Goal: Obtain resource: Obtain resource

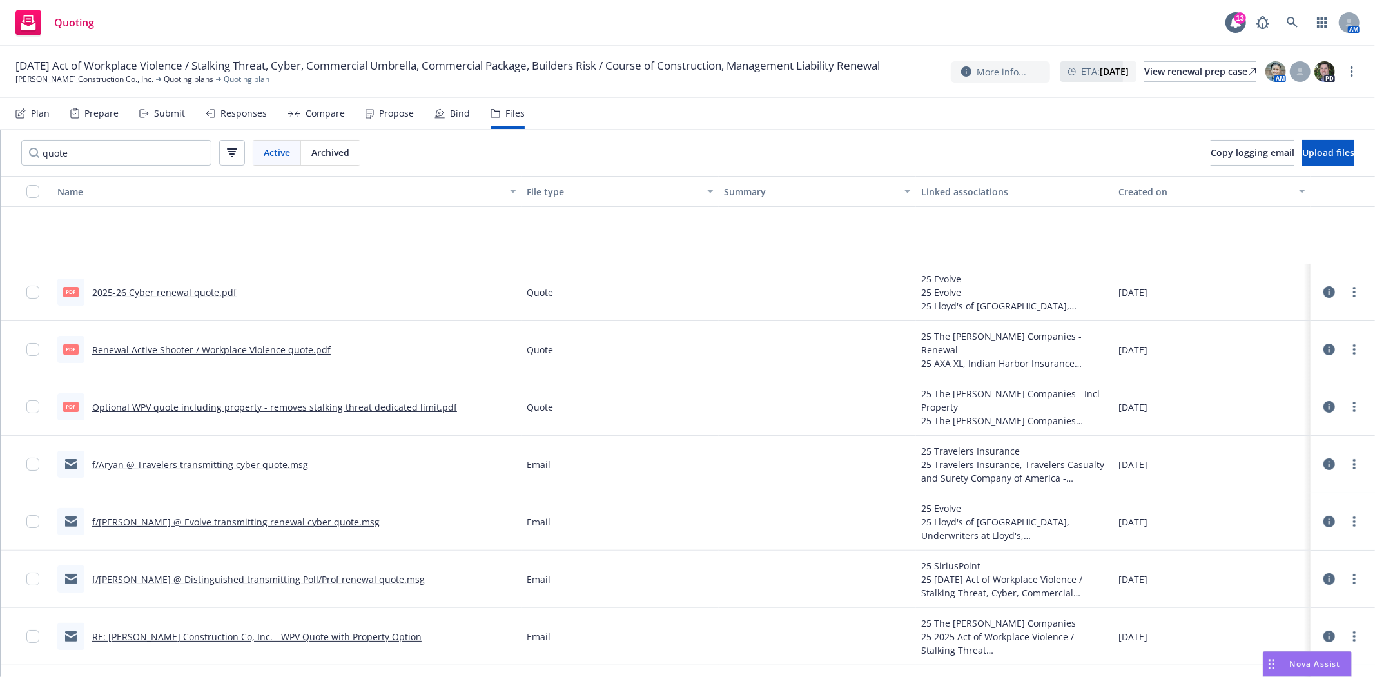
scroll to position [161, 0]
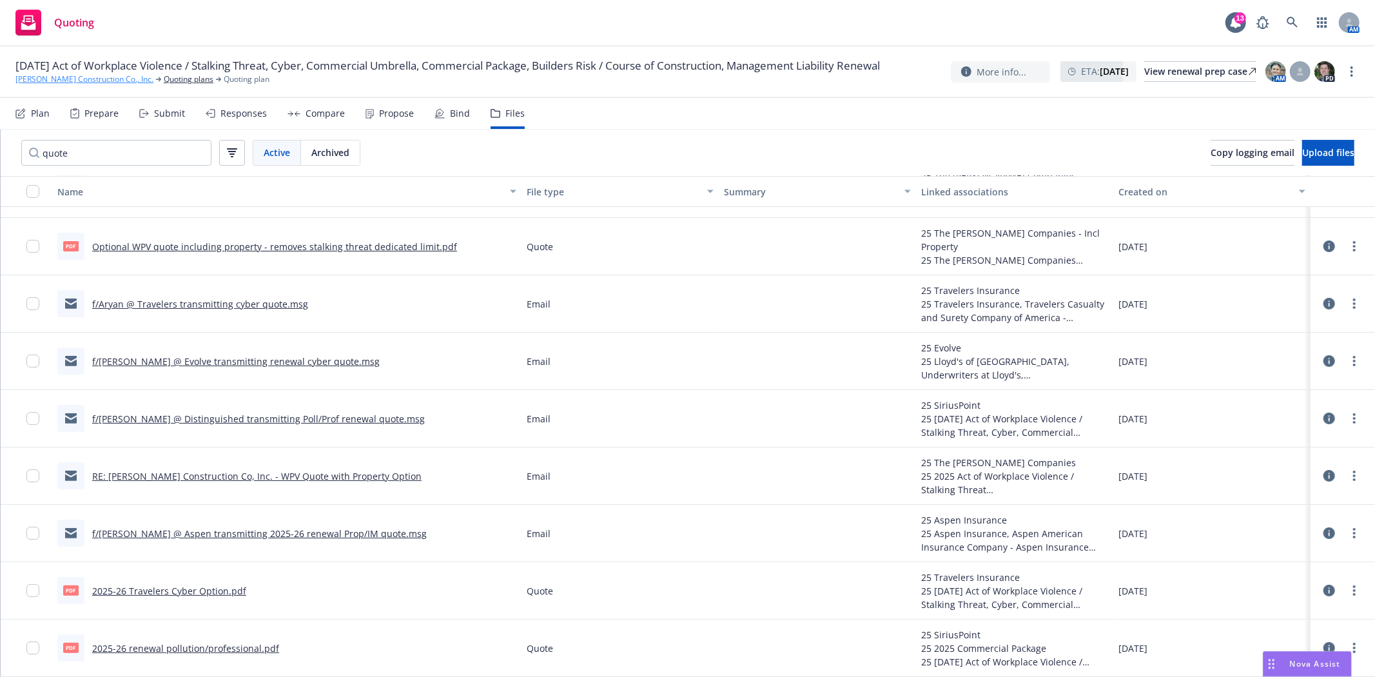
click at [71, 85] on link "[PERSON_NAME] Construction Co., Inc." at bounding box center [84, 79] width 138 height 12
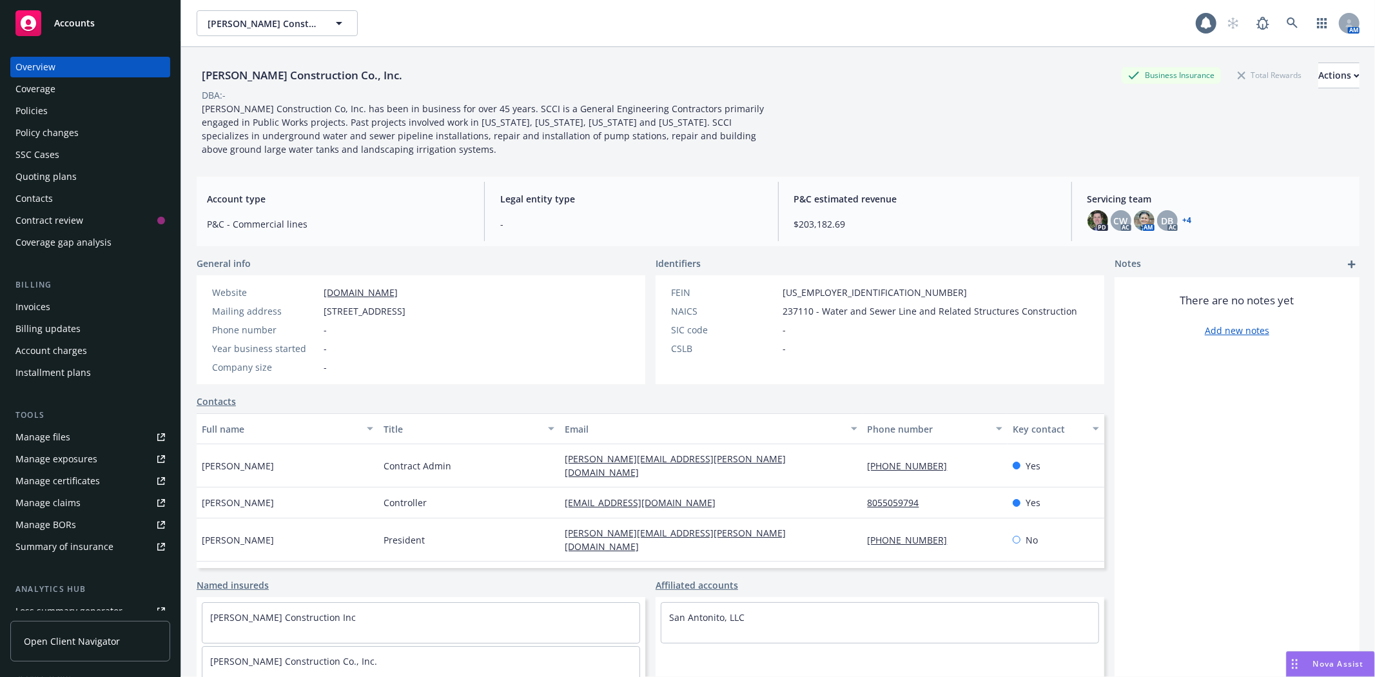
click at [66, 183] on div "Quoting plans" at bounding box center [45, 176] width 61 height 21
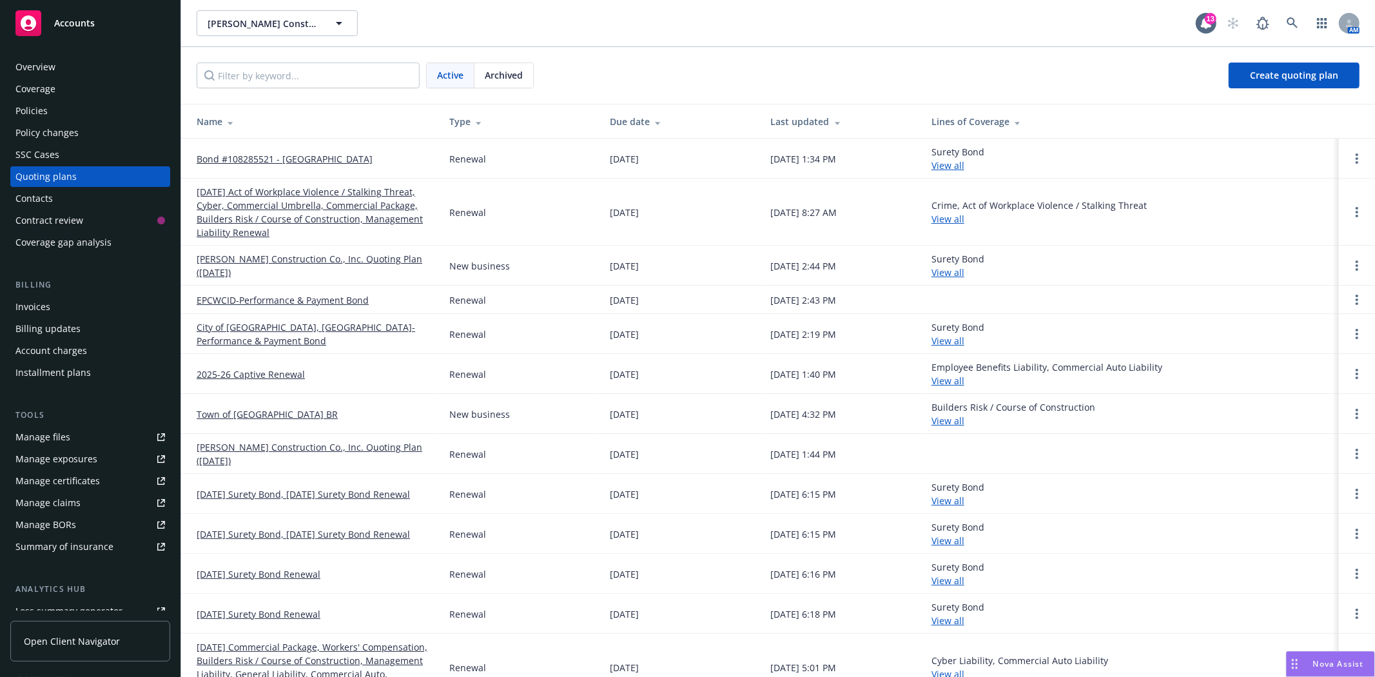
scroll to position [26, 0]
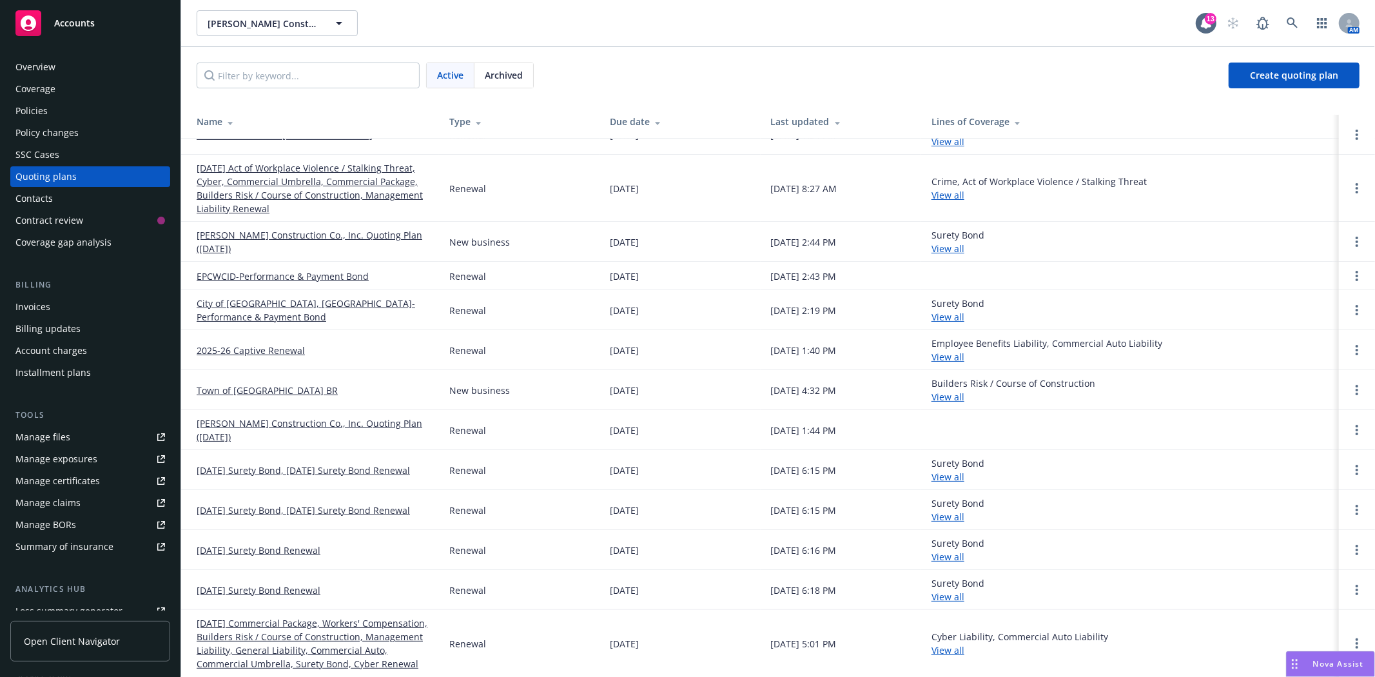
click at [338, 626] on link "09/01/24 Commercial Package, Workers' Compensation, Builders Risk / Course of C…" at bounding box center [313, 643] width 232 height 54
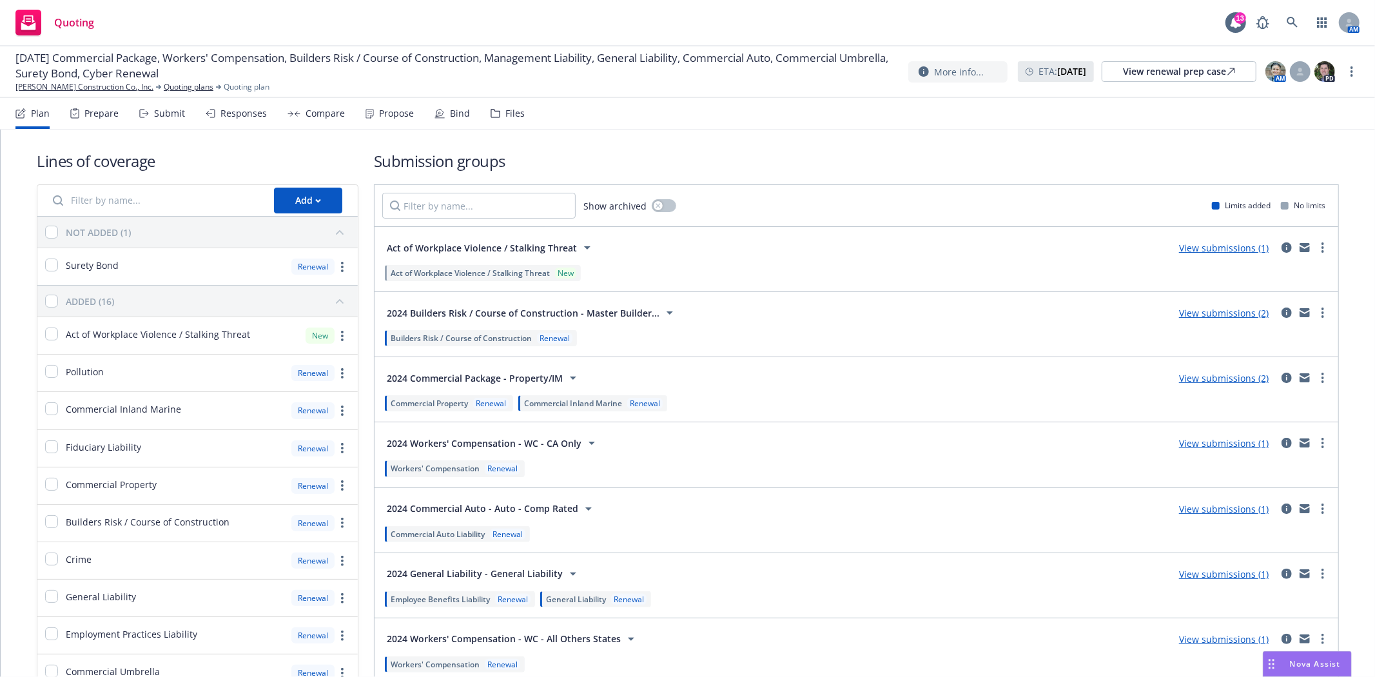
click at [497, 108] on div "Files" at bounding box center [507, 113] width 34 height 31
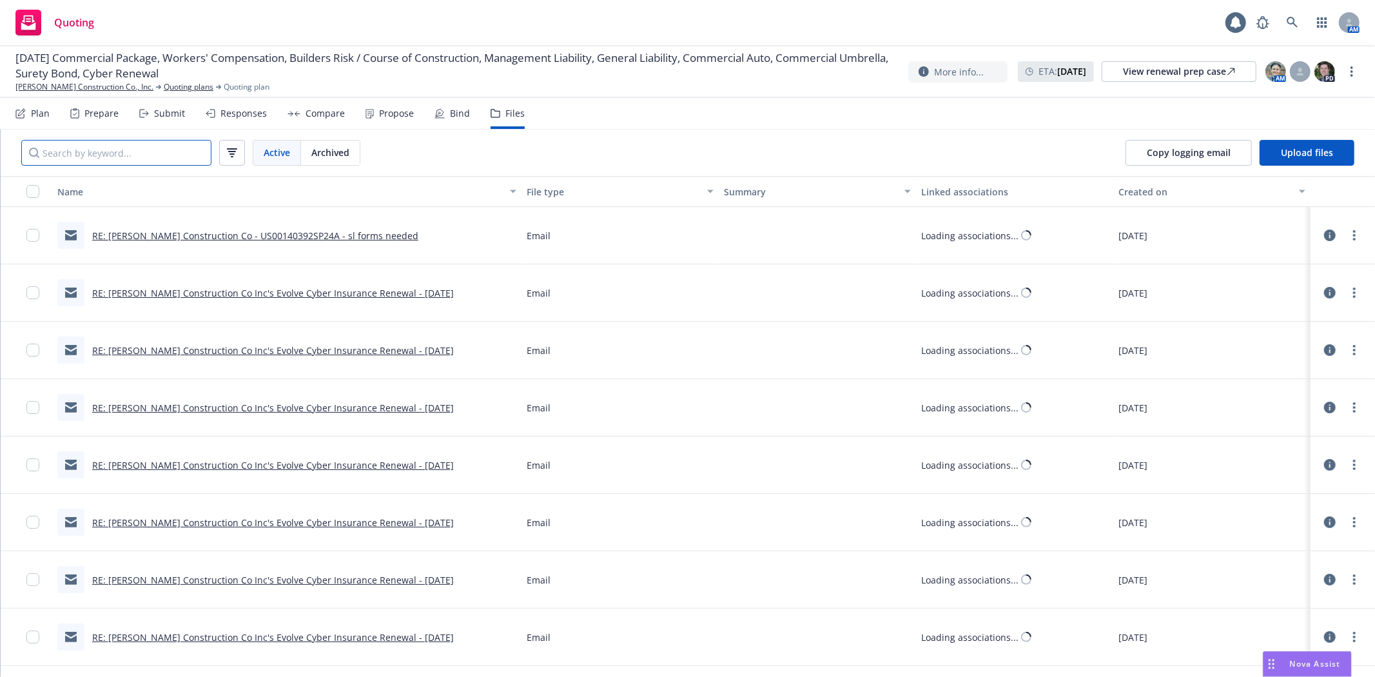
click at [121, 159] on input "Search by keyword..." at bounding box center [116, 153] width 190 height 26
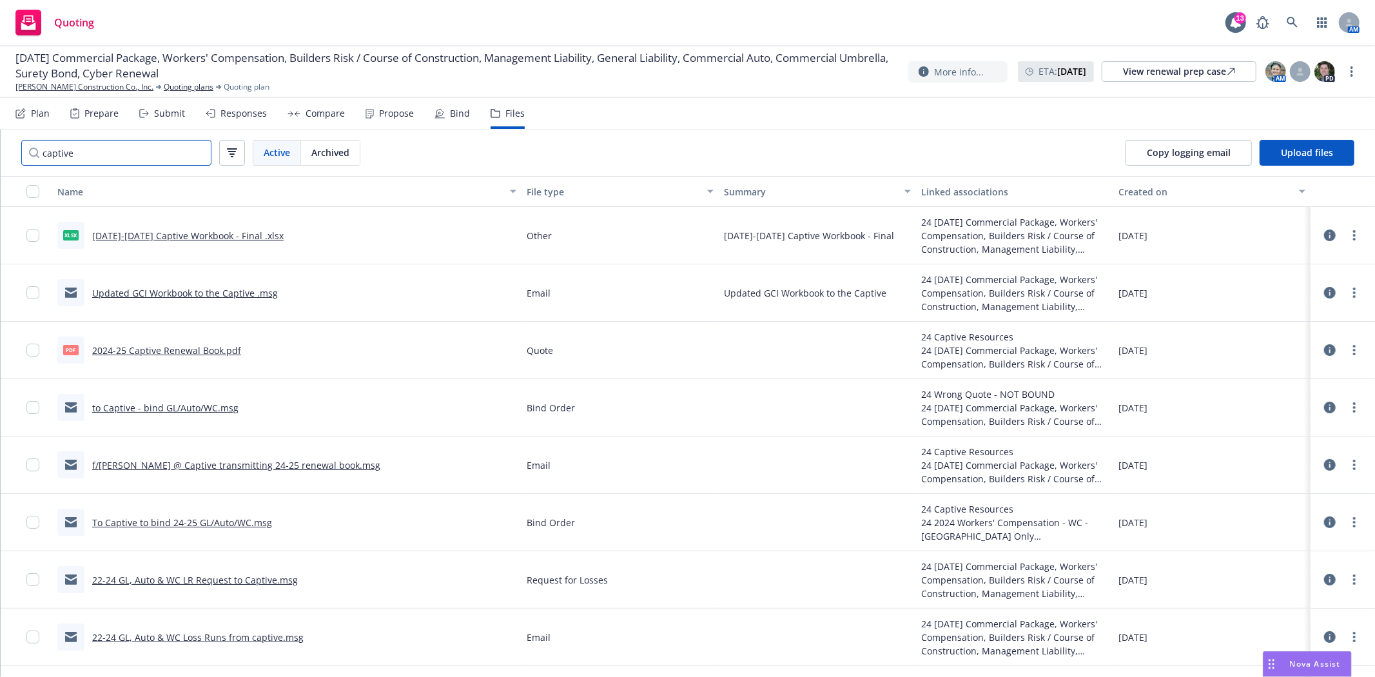
type input "captive"
click at [164, 349] on link "2024-25 Captive Renewal Book.pdf" at bounding box center [166, 350] width 149 height 12
click at [95, 85] on link "[PERSON_NAME] Construction Co., Inc." at bounding box center [84, 87] width 138 height 12
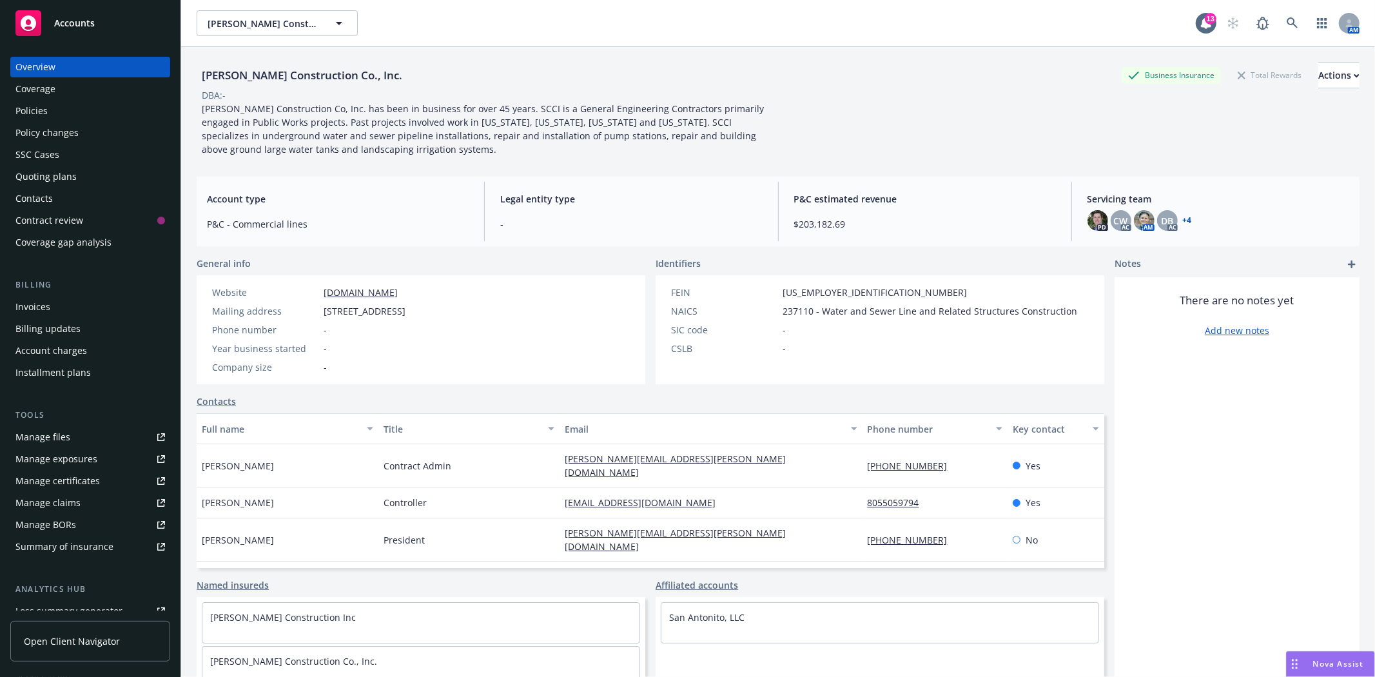
click at [55, 108] on div "Policies" at bounding box center [90, 111] width 150 height 21
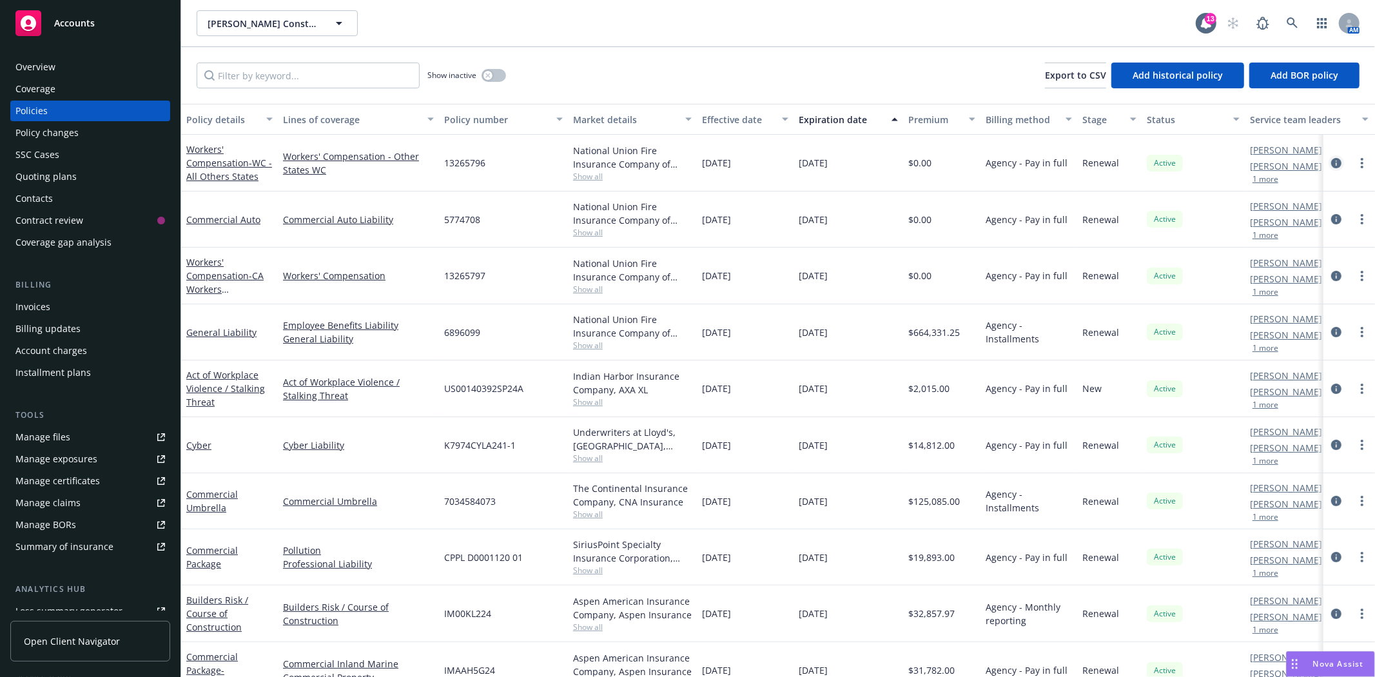
click at [1331, 162] on icon "circleInformation" at bounding box center [1336, 163] width 10 height 10
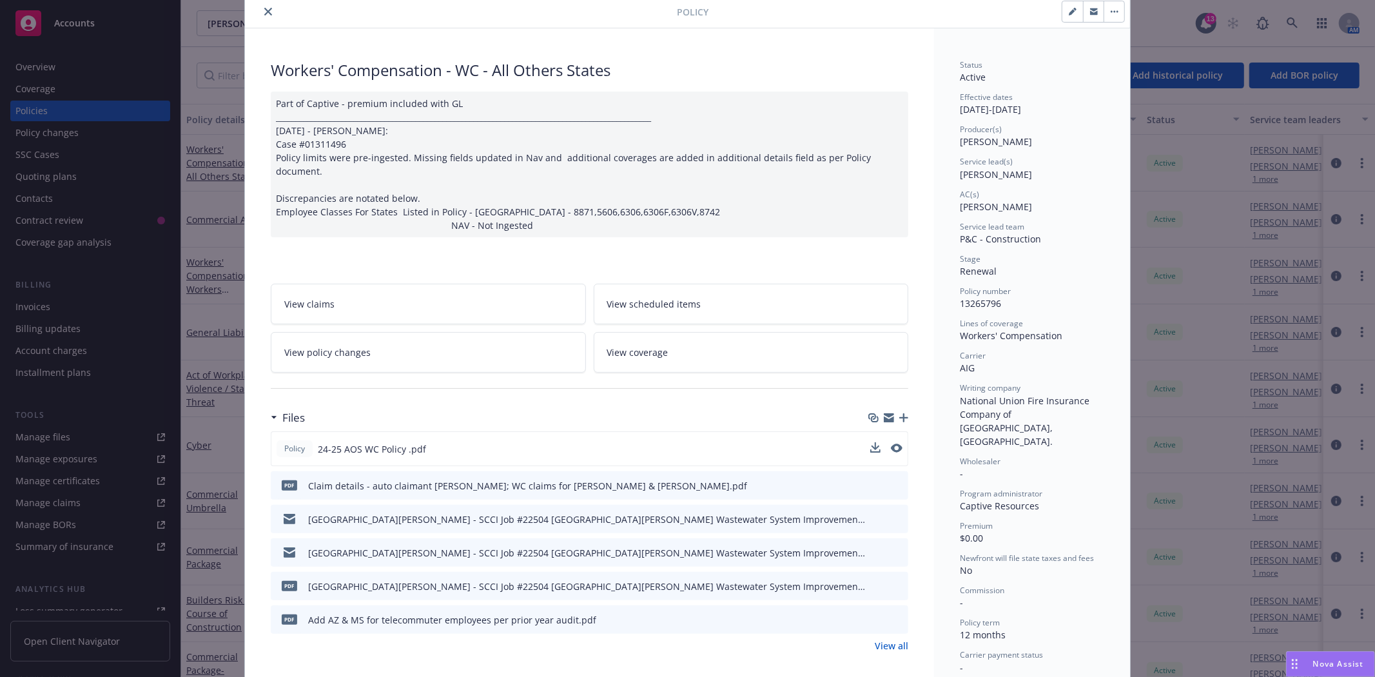
scroll to position [72, 0]
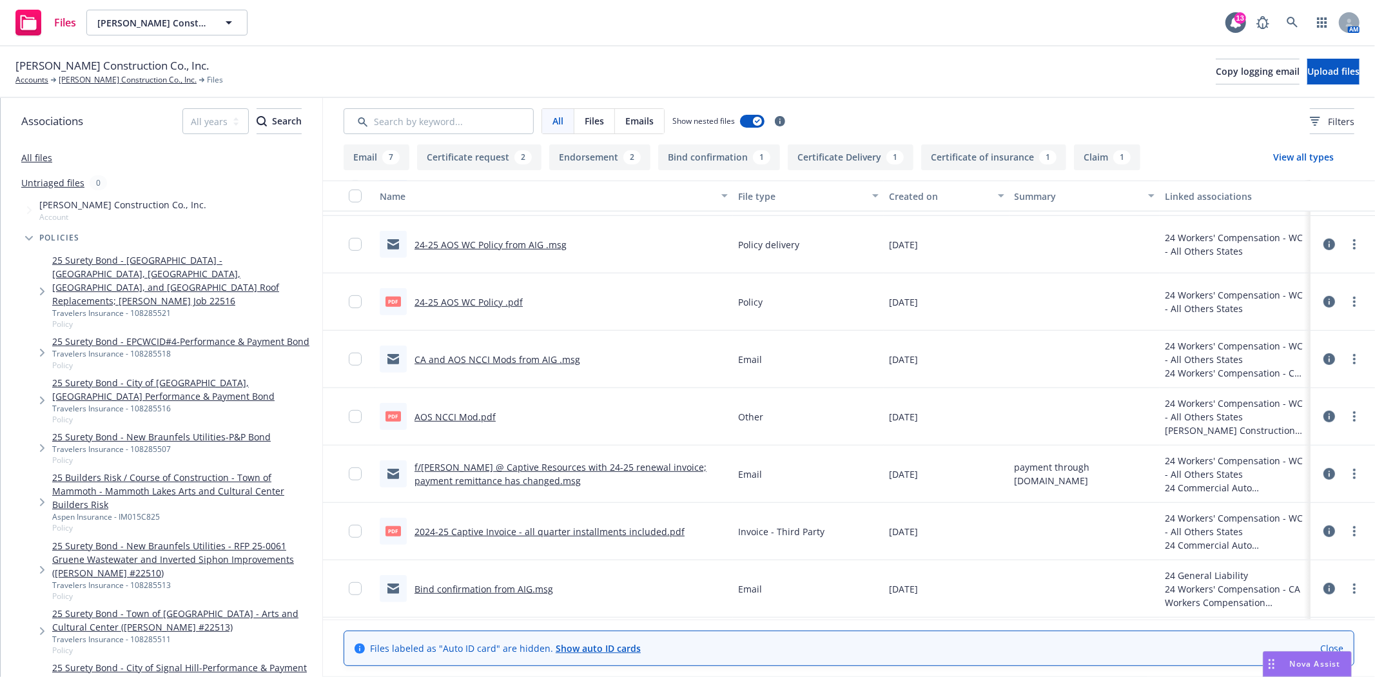
scroll to position [644, 0]
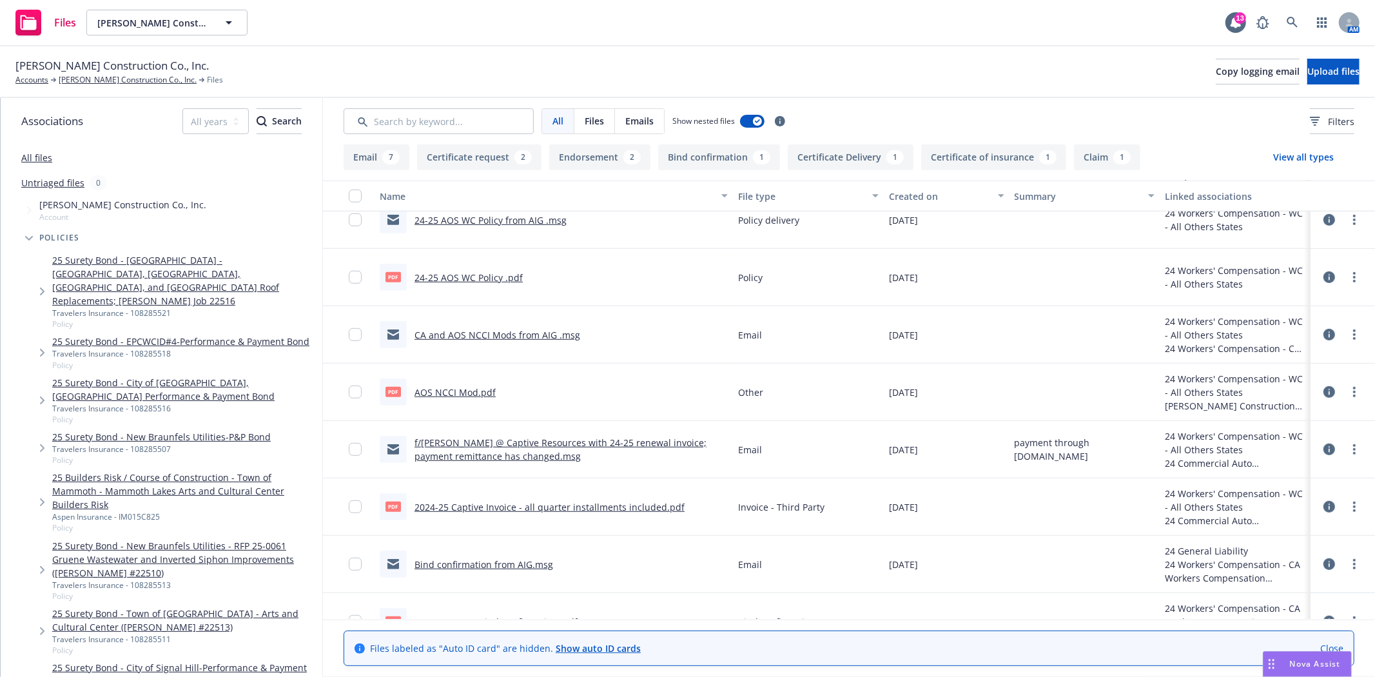
click at [626, 506] on link "2024-25 Captive Invoice - all quarter installments included.pdf" at bounding box center [549, 507] width 270 height 12
click at [374, 124] on input "Search by keyword..." at bounding box center [438, 121] width 190 height 26
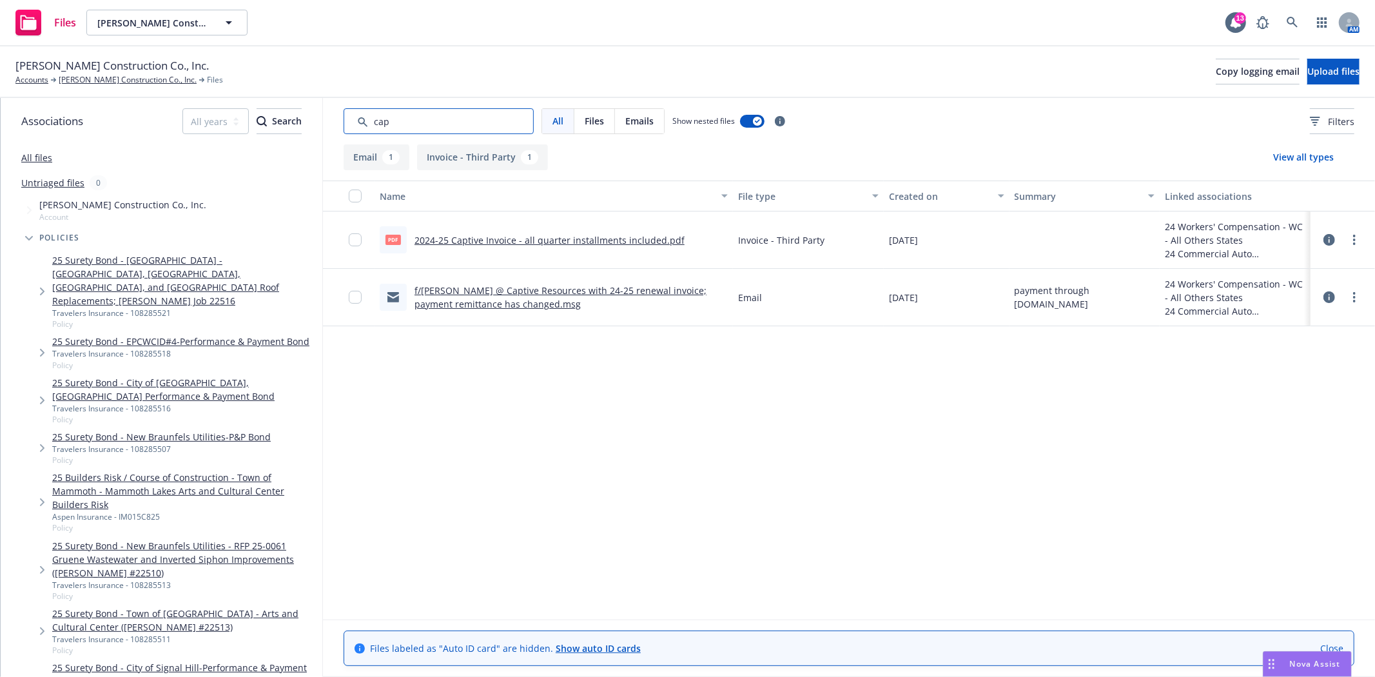
type input "cap"
click at [561, 123] on span "All" at bounding box center [557, 121] width 11 height 14
click at [111, 81] on link "[PERSON_NAME] Construction Co., Inc." at bounding box center [128, 80] width 138 height 12
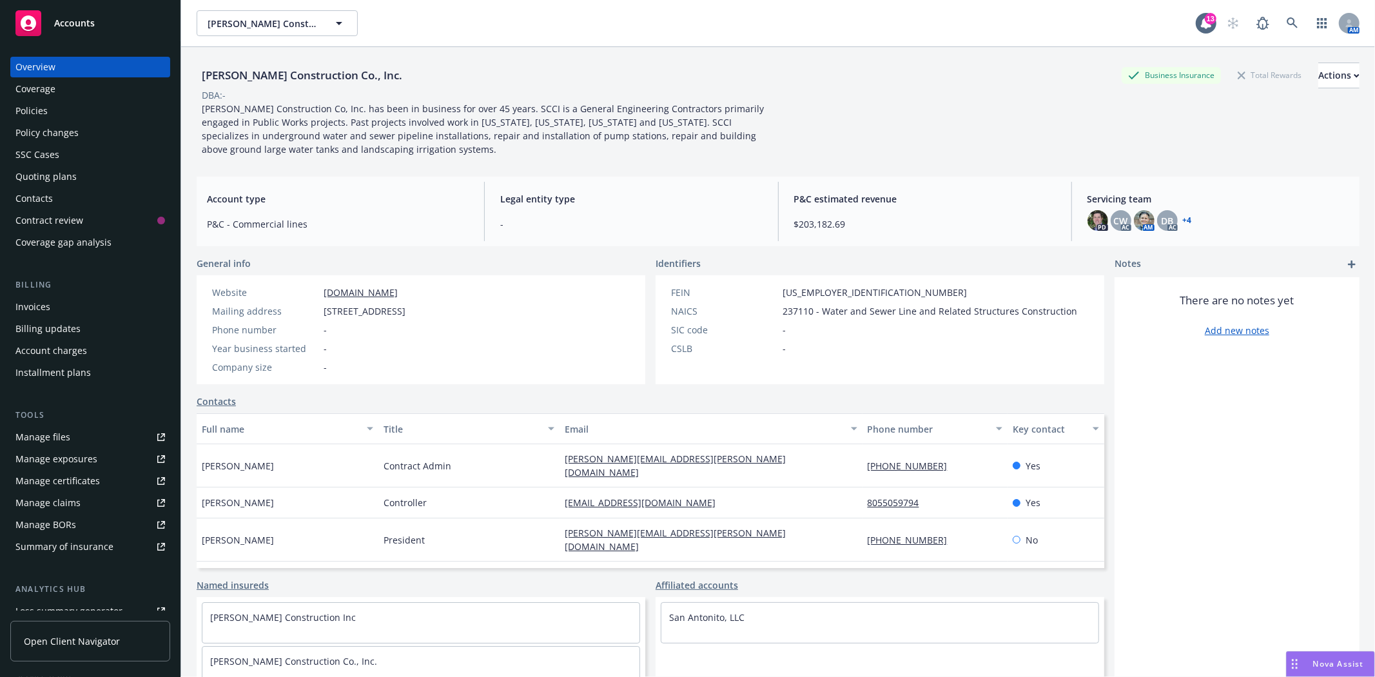
click at [79, 442] on link "Manage files" at bounding box center [90, 437] width 160 height 21
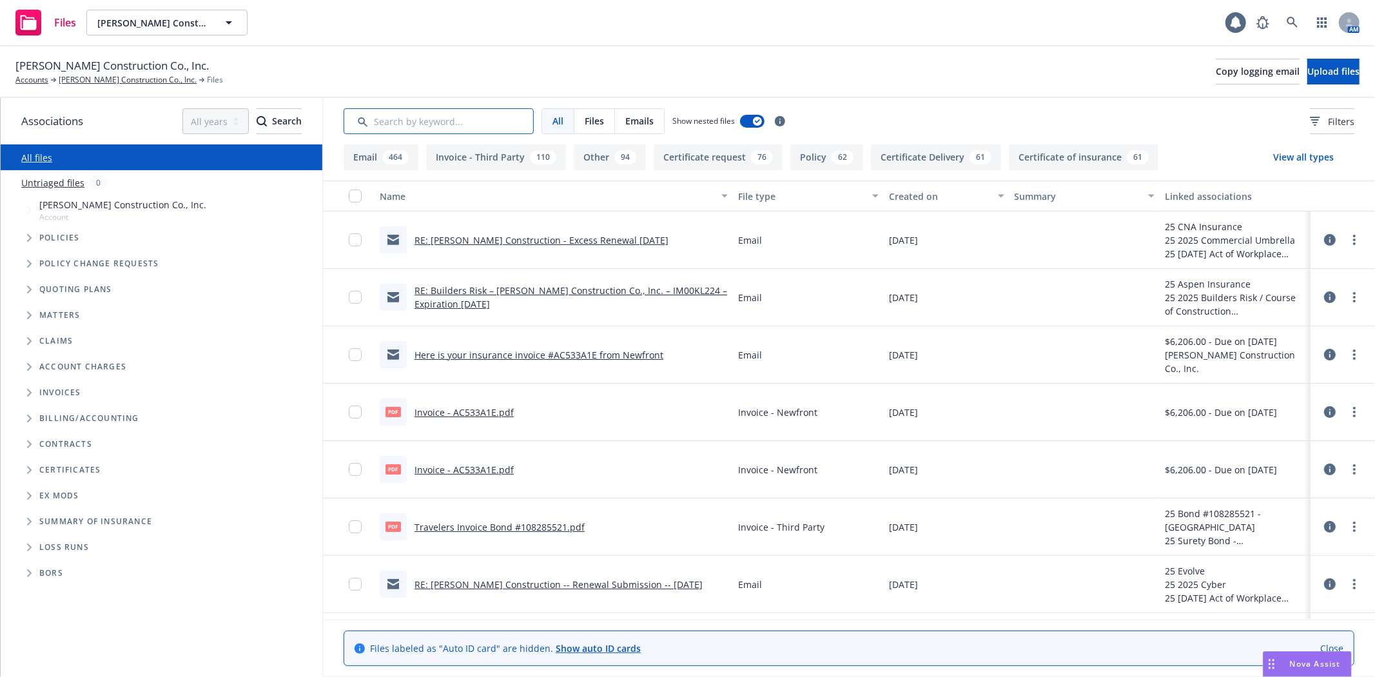
click at [396, 124] on input "Search by keyword..." at bounding box center [438, 121] width 190 height 26
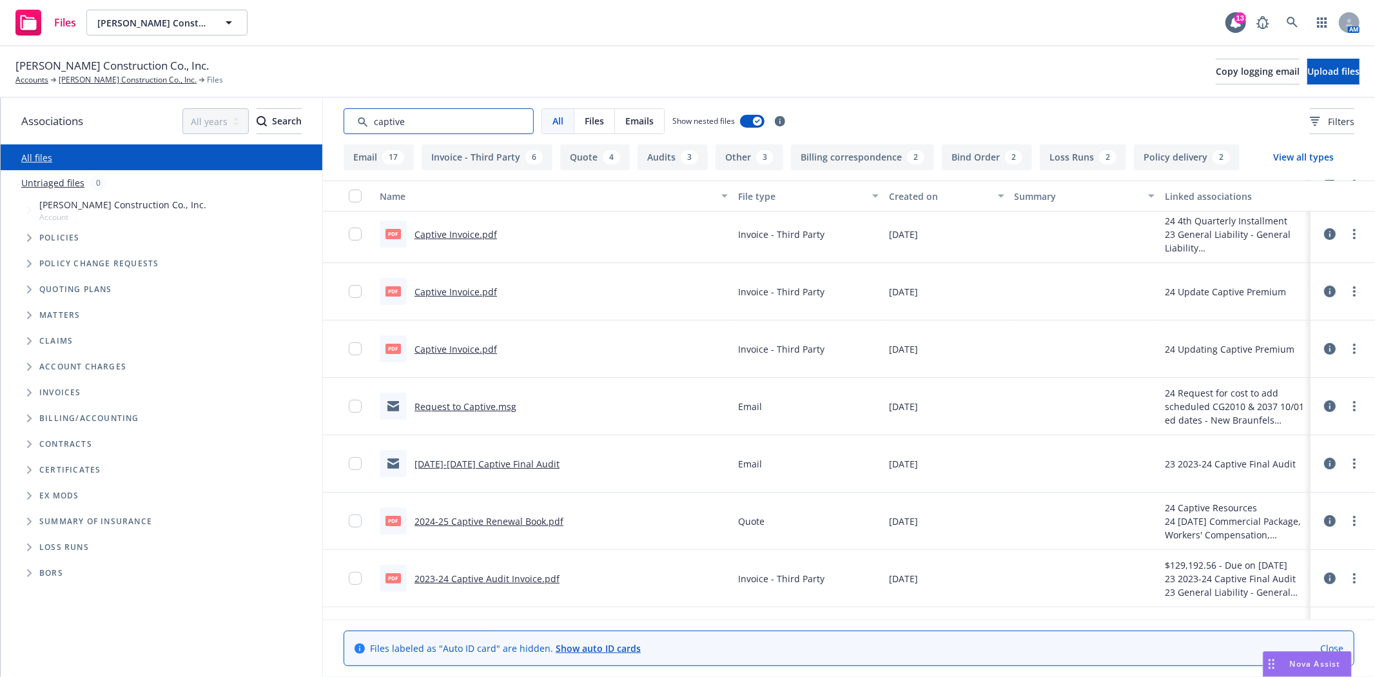
scroll to position [143, 0]
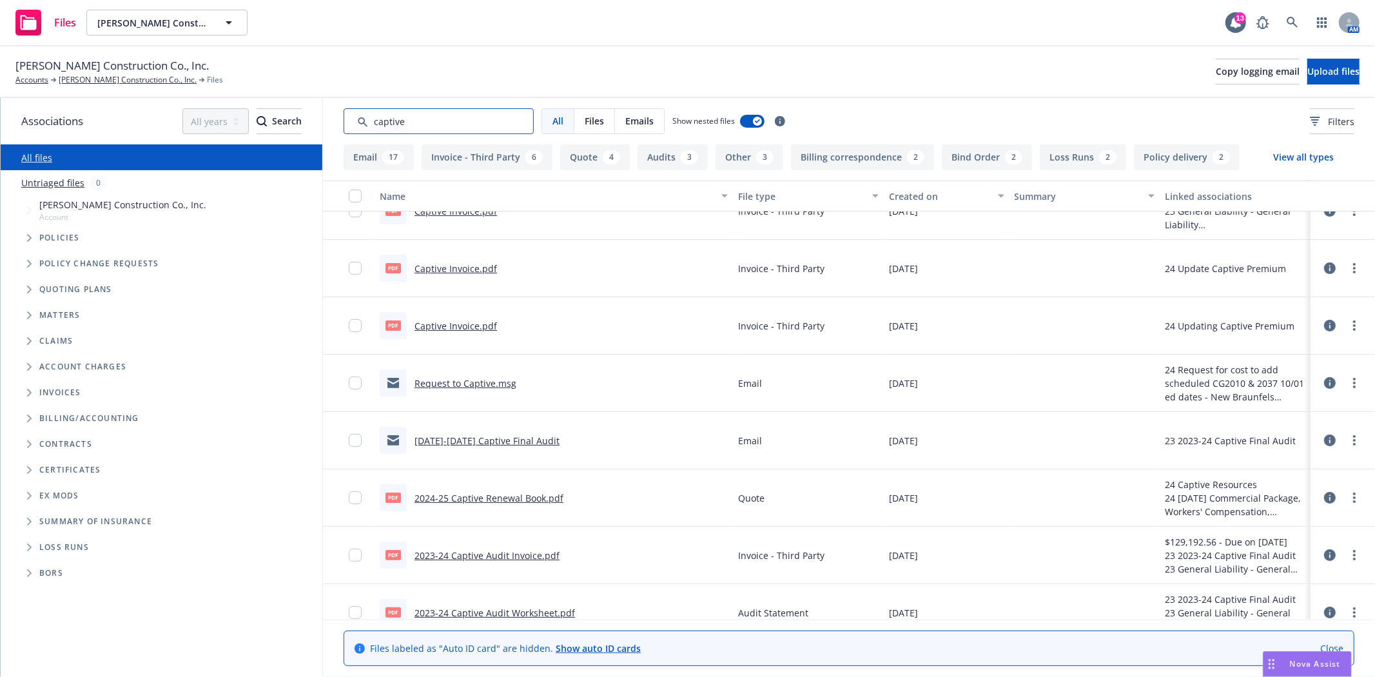
type input "captive"
click at [479, 494] on link "2024-25 Captive Renewal Book.pdf" at bounding box center [488, 498] width 149 height 12
